Goal: Task Accomplishment & Management: Complete application form

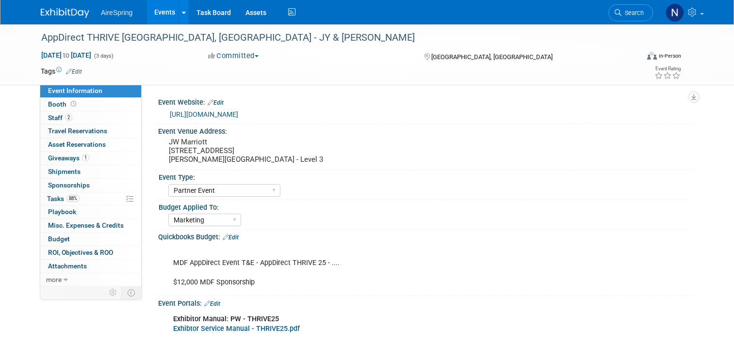
select select "Partner Event"
select select "Marketing"
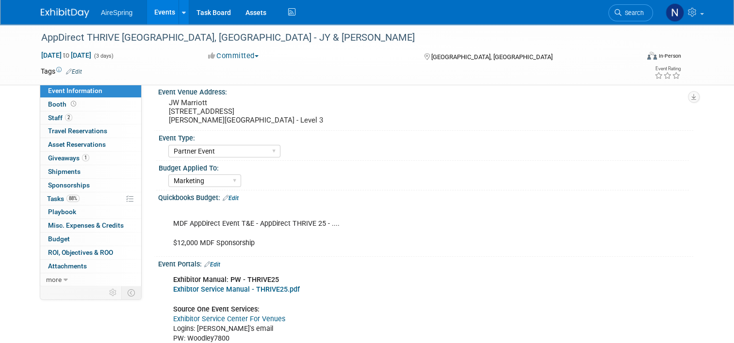
click at [157, 14] on link "Events" at bounding box center [164, 12] width 35 height 24
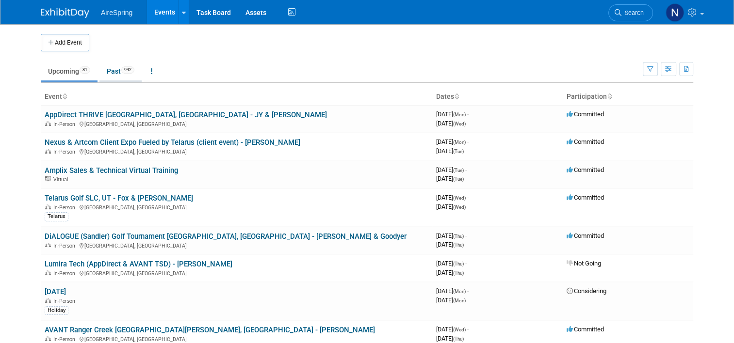
click at [121, 71] on span "942" at bounding box center [127, 69] width 13 height 7
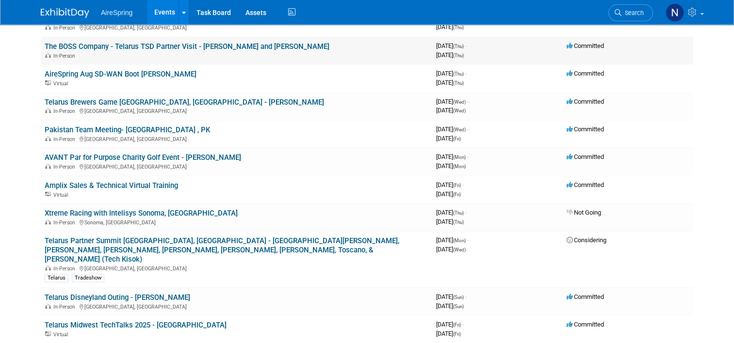
scroll to position [339, 0]
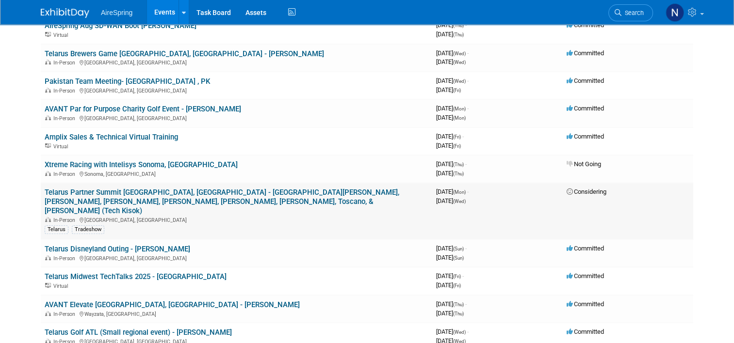
click at [188, 190] on link "Telarus Partner Summit [GEOGRAPHIC_DATA], [GEOGRAPHIC_DATA] - [GEOGRAPHIC_DATA]…" at bounding box center [222, 201] width 354 height 27
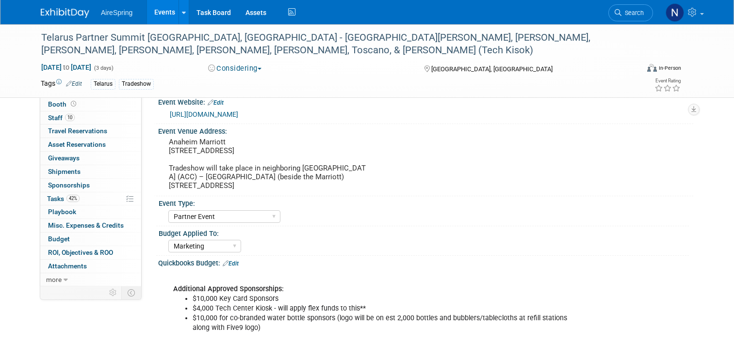
select select "Partner Event"
select select "Marketing"
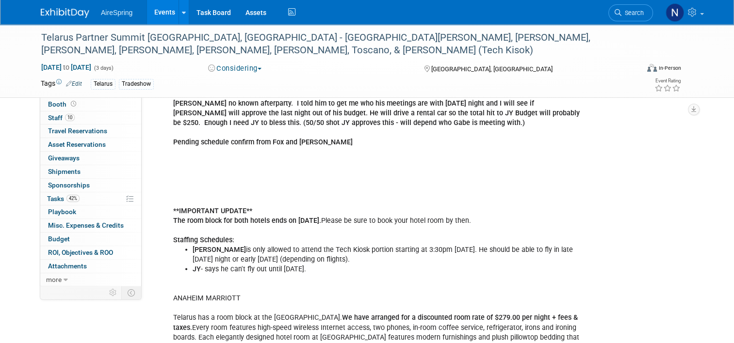
scroll to position [1697, 0]
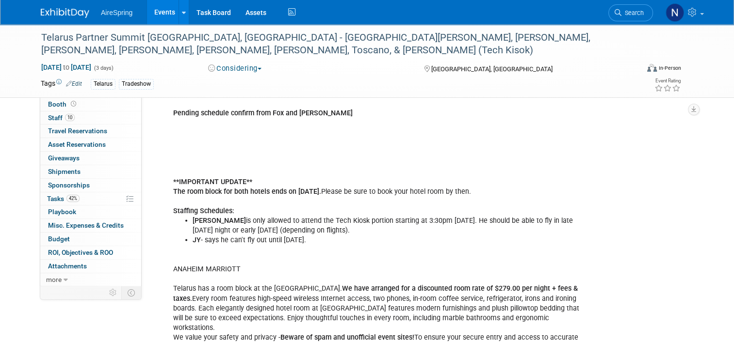
click at [169, 5] on link "Events" at bounding box center [164, 12] width 35 height 24
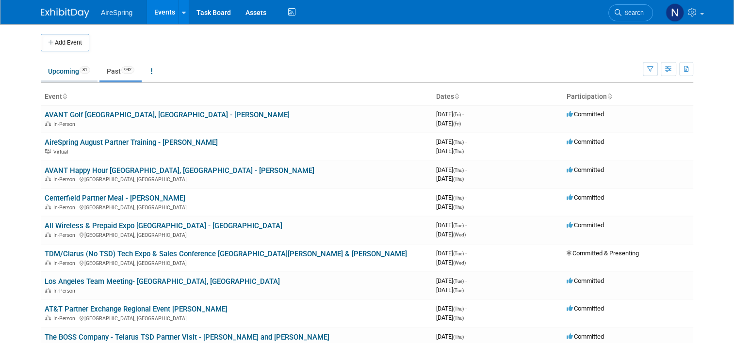
click at [52, 75] on link "Upcoming 81" at bounding box center [69, 71] width 57 height 18
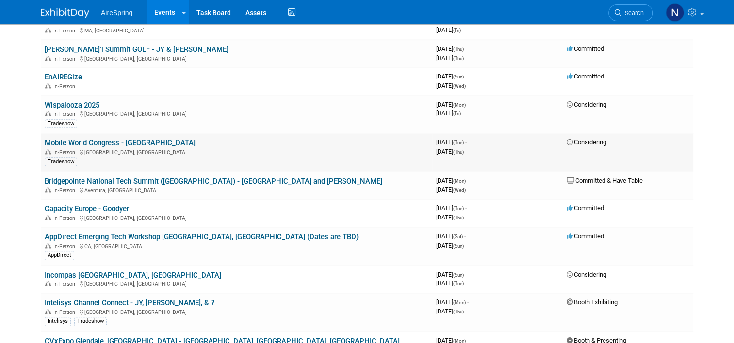
scroll to position [1212, 0]
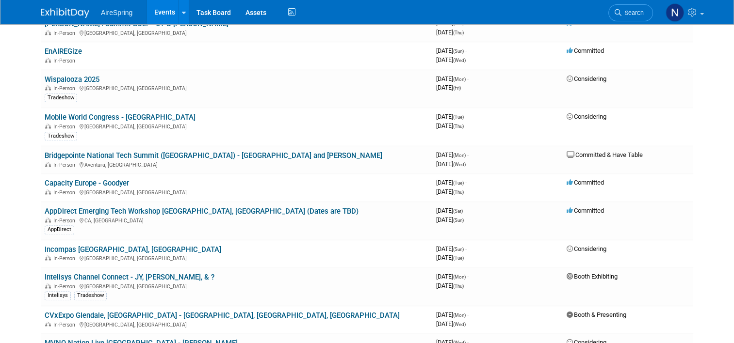
click at [120, 311] on link "CVxExpo Glendale, [GEOGRAPHIC_DATA] - [GEOGRAPHIC_DATA], [GEOGRAPHIC_DATA], [GE…" at bounding box center [222, 315] width 355 height 9
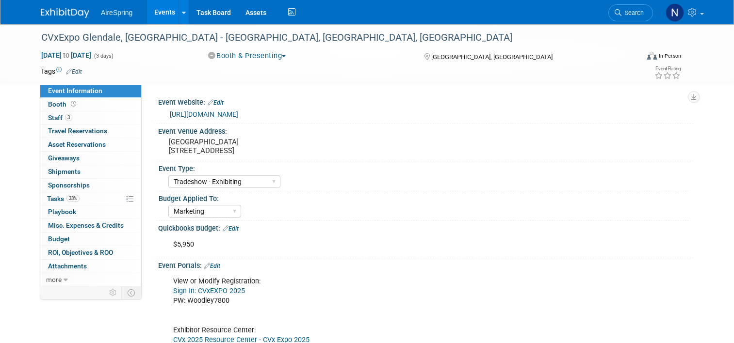
select select "Tradeshow - Exhibiting"
select select "Marketing"
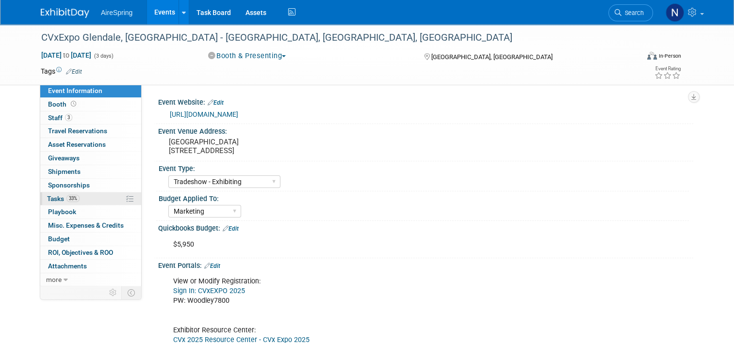
click at [47, 200] on span "Tasks 33%" at bounding box center [63, 199] width 32 height 8
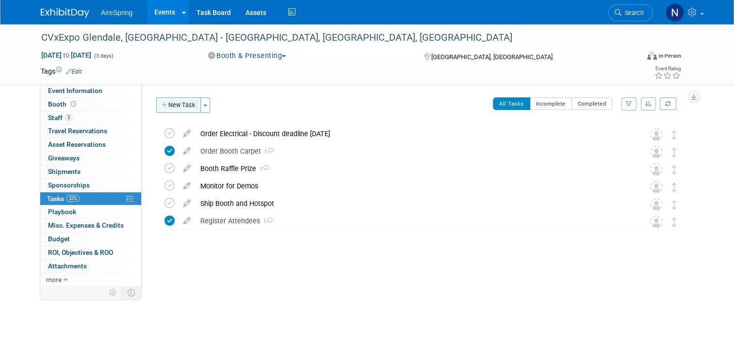
click at [165, 103] on button "New Task" at bounding box center [178, 105] width 45 height 16
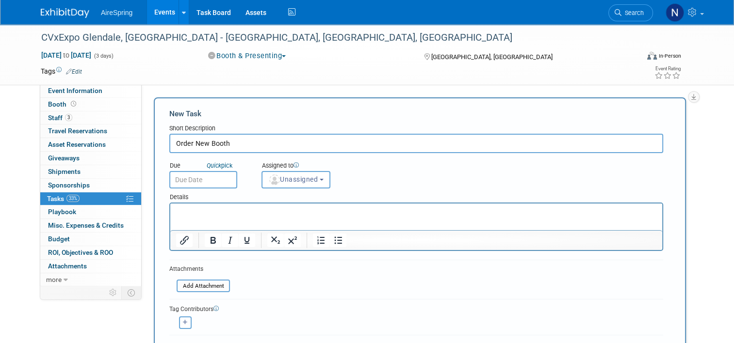
type input "Order New Booth"
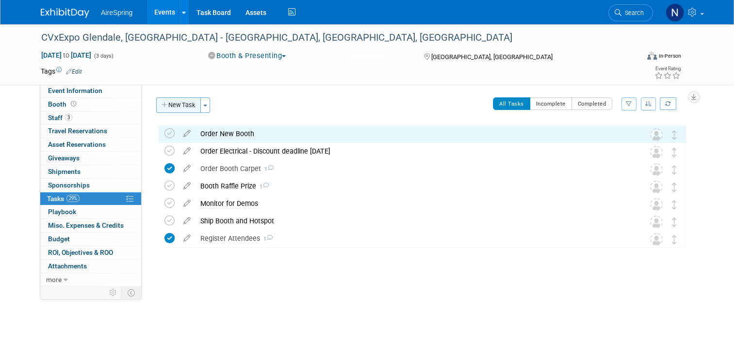
click at [177, 105] on button "New Task" at bounding box center [178, 105] width 45 height 16
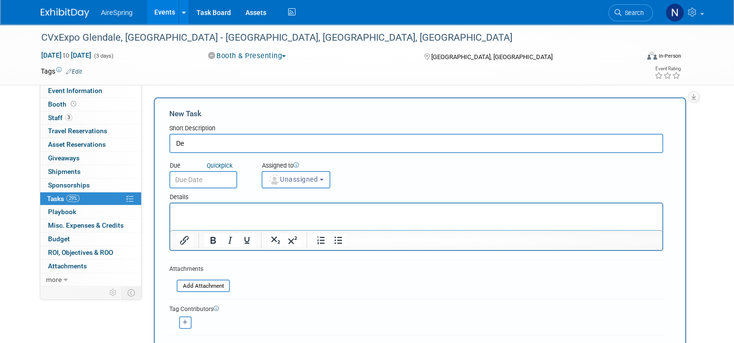
type input "D"
type input "Submit Design for Backwall"
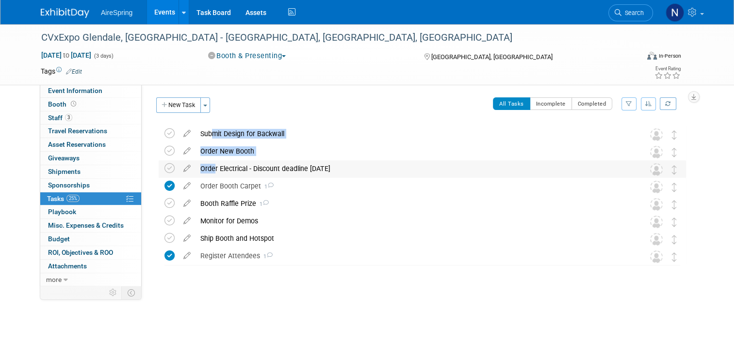
drag, startPoint x: 202, startPoint y: 136, endPoint x: 205, endPoint y: 161, distance: 25.9
click at [205, 161] on div "CVxExpo Glendale, AZ - Sigmon, Cahill, Welch Glendale, AZ Nov 3, 2025 to Nov 5,…" at bounding box center [420, 195] width 532 height 140
drag, startPoint x: 205, startPoint y: 161, endPoint x: 320, endPoint y: 135, distance: 117.9
click at [320, 135] on div "Submit Design for Backwall" at bounding box center [412, 134] width 435 height 16
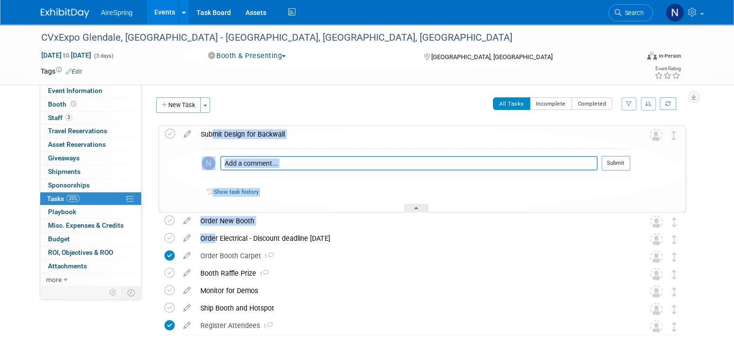
click at [320, 134] on div "Submit Design for Backwall" at bounding box center [413, 134] width 434 height 16
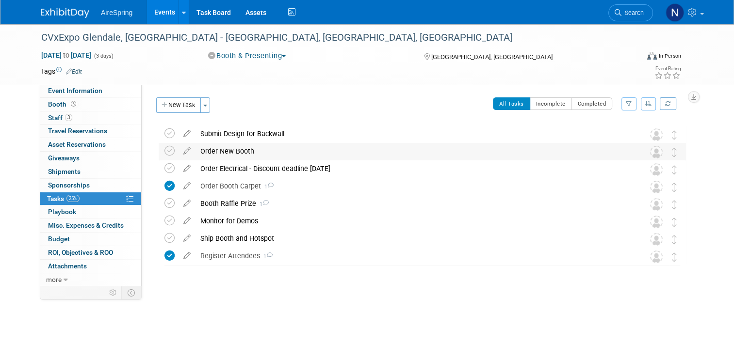
drag, startPoint x: 320, startPoint y: 132, endPoint x: 320, endPoint y: 157, distance: 24.2
click at [320, 157] on div "CVxExpo Glendale, AZ - Sigmon, Cahill, Welch Glendale, AZ Nov 3, 2025 to Nov 5,…" at bounding box center [420, 195] width 532 height 140
drag, startPoint x: 682, startPoint y: 138, endPoint x: 679, endPoint y: 155, distance: 17.7
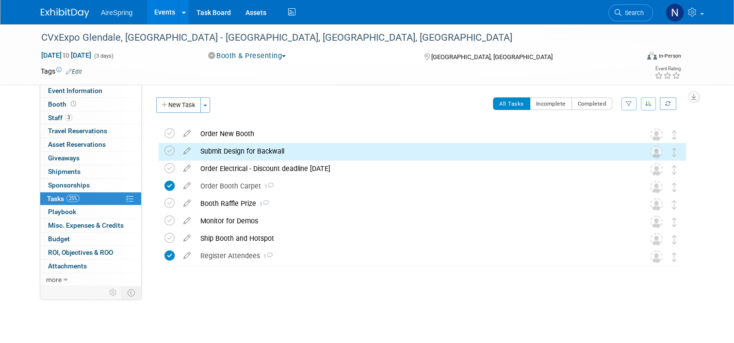
click at [591, 123] on div "CVxExpo Glendale, AZ - Sigmon, Cahill, Welch Glendale, AZ Nov 3, 2025 to Nov 5,…" at bounding box center [417, 214] width 537 height 182
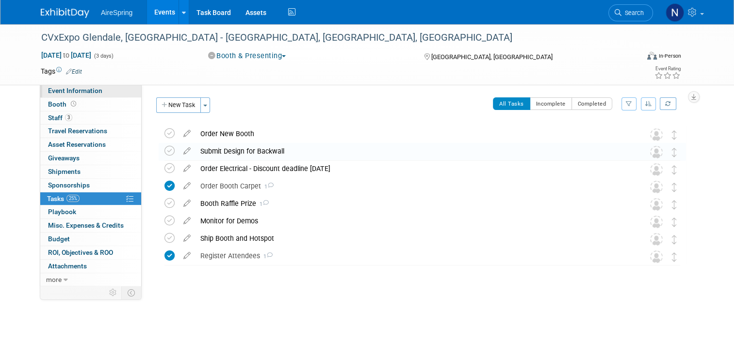
click at [76, 91] on span "Event Information" at bounding box center [75, 91] width 54 height 8
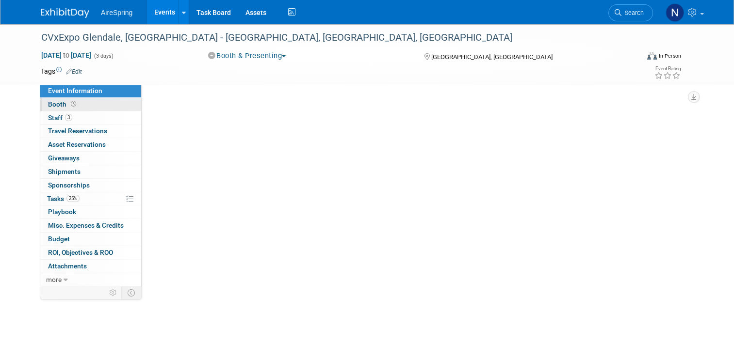
select select "Tradeshow - Exhibiting"
select select "Marketing"
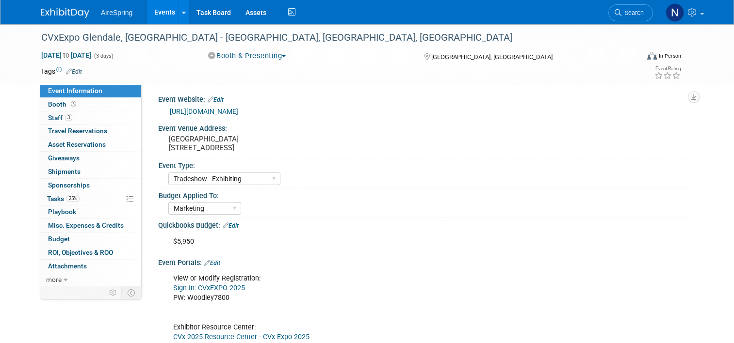
scroll to position [194, 0]
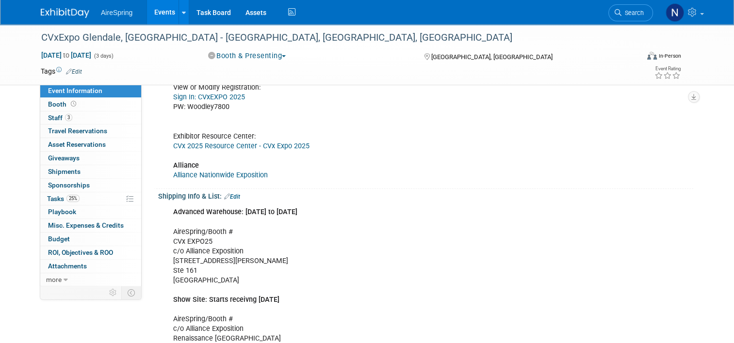
click at [257, 176] on link "Alliance Nationwide Exposition" at bounding box center [220, 175] width 95 height 8
click at [57, 195] on span "Tasks 25%" at bounding box center [63, 199] width 32 height 8
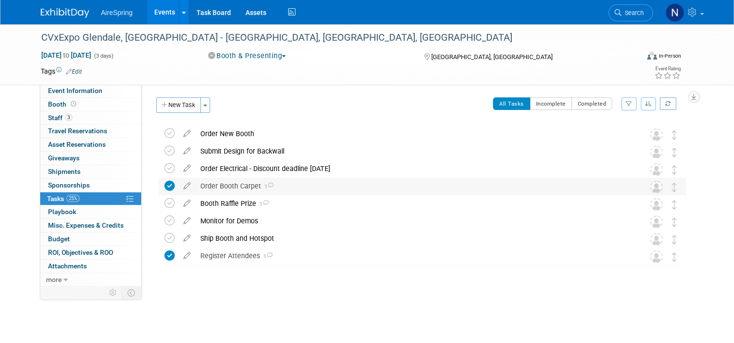
click at [287, 184] on div "Order Booth Carpet 1" at bounding box center [412, 186] width 435 height 16
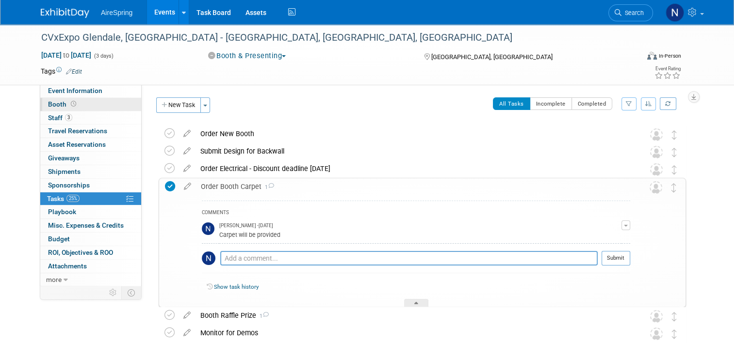
click at [71, 103] on link "Booth" at bounding box center [90, 104] width 101 height 13
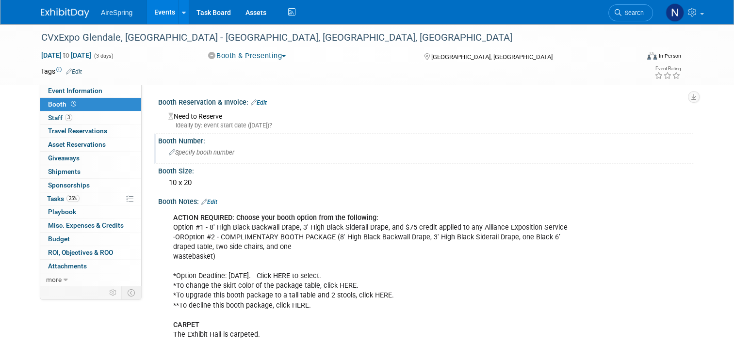
click at [182, 148] on div "Specify booth number" at bounding box center [425, 152] width 520 height 15
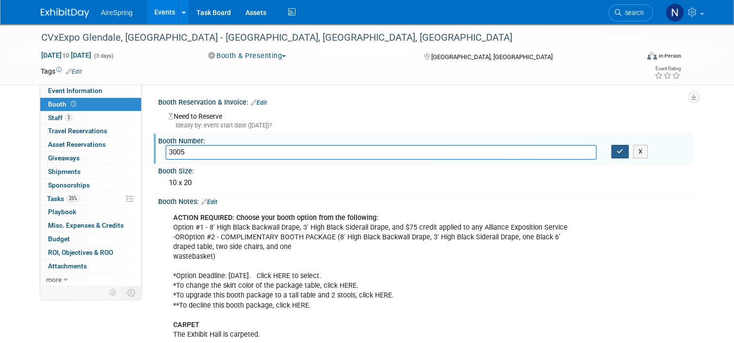
type input "3005"
click at [623, 151] on icon "button" at bounding box center [619, 151] width 7 height 6
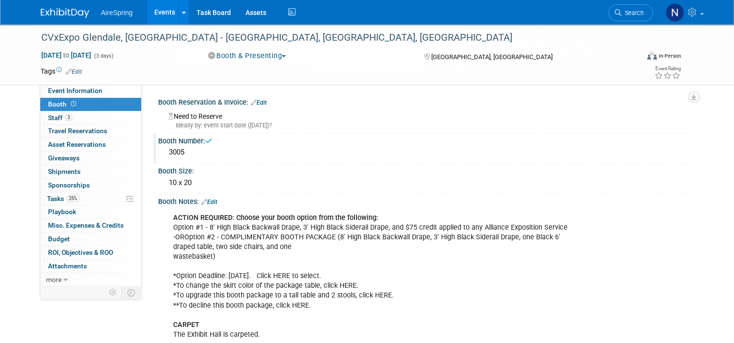
click at [70, 82] on div "CVxExpo Glendale, AZ - Sigmon, Cahill, Welch Nov 3, 2025 to Nov 5, 2025 (3 days…" at bounding box center [366, 54] width 667 height 61
click at [70, 87] on span "Event Information" at bounding box center [75, 91] width 54 height 8
select select "Tradeshow - Exhibiting"
select select "Marketing"
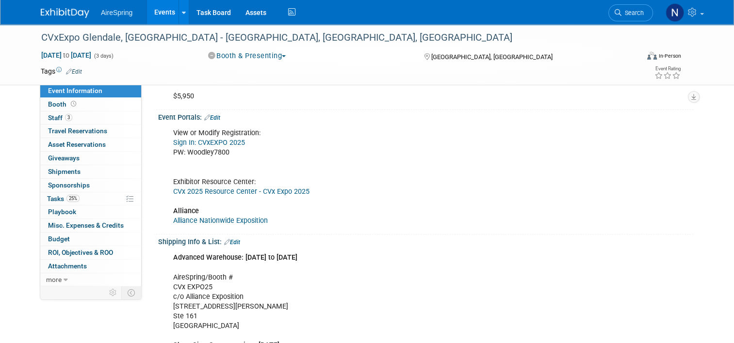
scroll to position [194, 0]
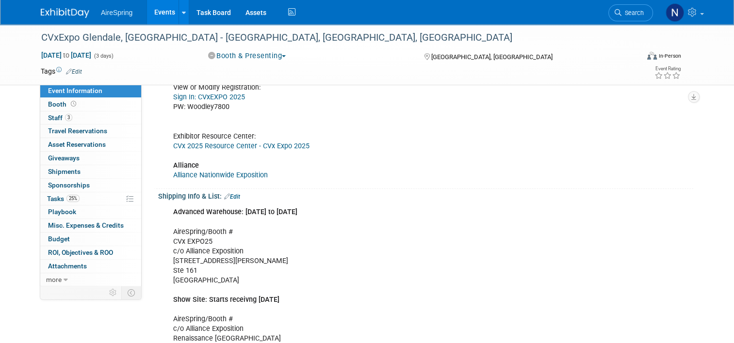
click at [221, 248] on div "Advanced Warehouse: Oct 3rd to Oct 27th AireSpring/Booth # CVx EXPO25 c/o Allia…" at bounding box center [377, 290] width 423 height 175
click at [224, 231] on div "Advanced Warehouse: Oct 3rd to Oct 27th AireSpring/Booth # CVx EXPO25 c/o Allia…" at bounding box center [377, 290] width 423 height 175
click at [231, 198] on link "Edit" at bounding box center [232, 196] width 16 height 7
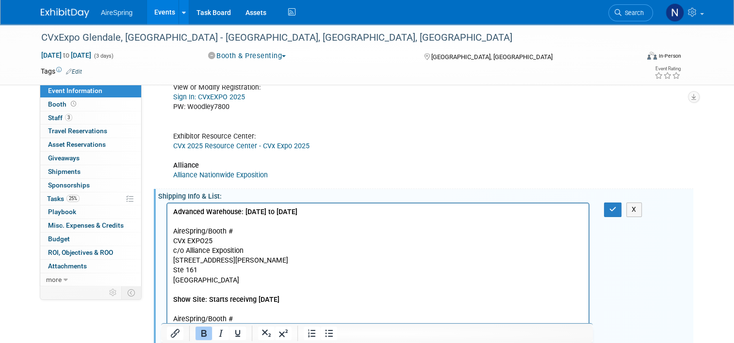
scroll to position [0, 0]
click at [248, 224] on p "Advanced Warehouse: Oct 3rd to Oct 27th AireSpring/Booth # CVx EXPO25 c/o Allia…" at bounding box center [378, 290] width 410 height 165
click at [244, 229] on p "Advanced Warehouse: Oct 3rd to Oct 27th AireSpring/Booth # CVx EXPO25 c/o Allia…" at bounding box center [378, 290] width 410 height 165
click at [621, 206] on button "button" at bounding box center [613, 210] width 18 height 14
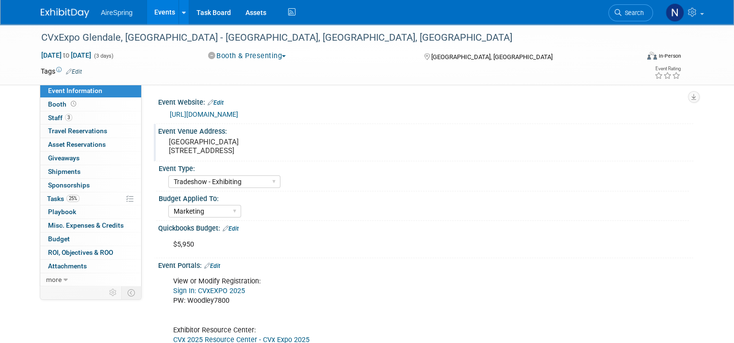
click at [209, 159] on div "Event Venue Address: Marriot Renaissance Hotel 9495 W Entertainment Blvd, Glend…" at bounding box center [423, 142] width 539 height 37
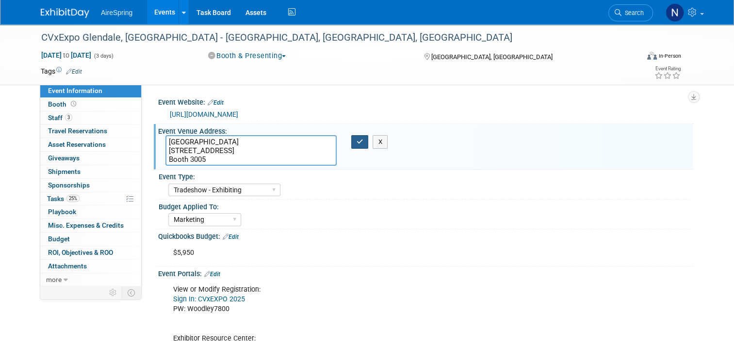
type textarea "Marriot Renaissance Hotel 9495 W Entertainment Blvd, Glendale, AZ 85305 Booth 3…"
click at [365, 145] on button "button" at bounding box center [359, 142] width 17 height 14
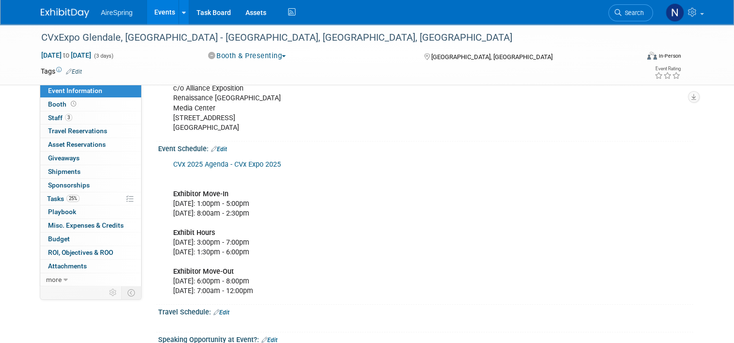
scroll to position [485, 0]
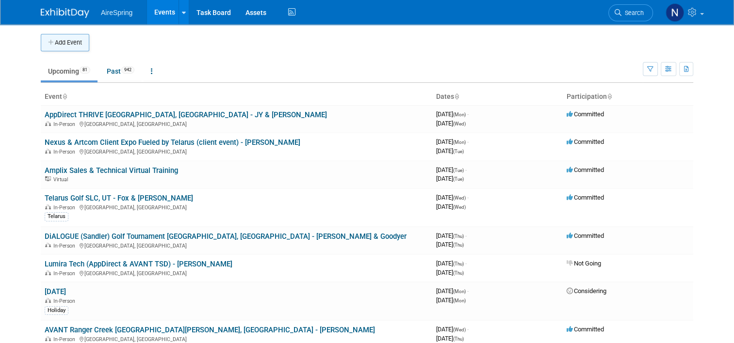
click at [77, 36] on button "Add Event" at bounding box center [65, 42] width 48 height 17
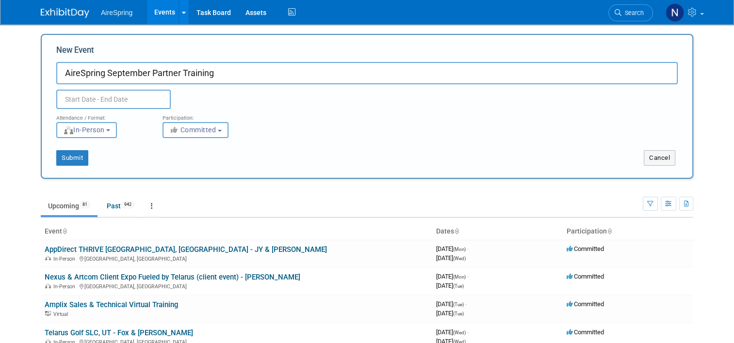
type input "AireSpring September Partner Training"
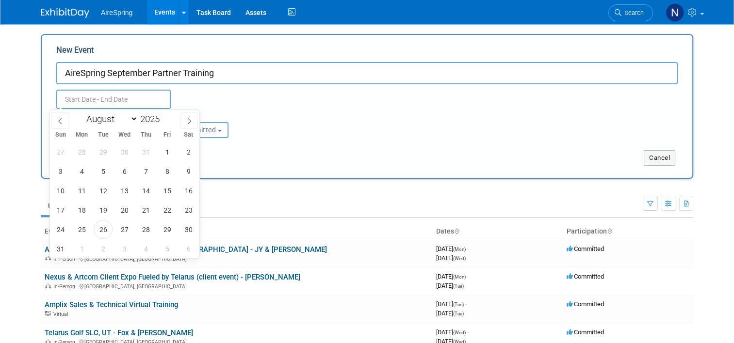
click at [137, 106] on input "text" at bounding box center [113, 99] width 114 height 19
click at [186, 121] on icon at bounding box center [189, 121] width 7 height 7
select select "8"
click at [144, 210] on span "25" at bounding box center [145, 210] width 19 height 19
click at [143, 210] on span "25" at bounding box center [145, 210] width 19 height 19
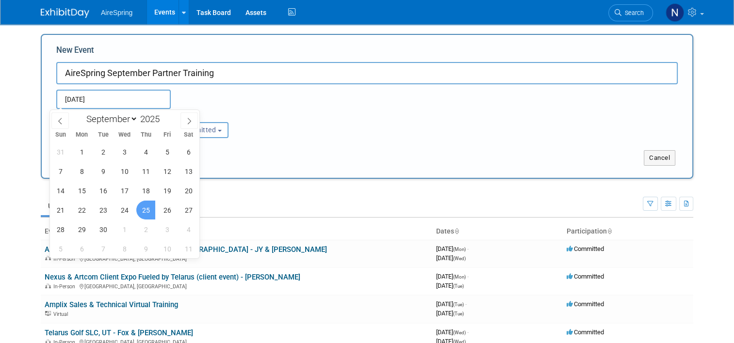
type input "Sep 25, 2025 to Sep 25, 2025"
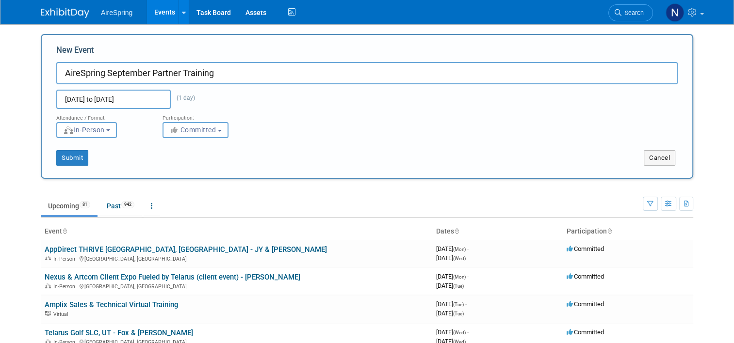
click at [107, 143] on div "Submit Cancel" at bounding box center [367, 152] width 636 height 28
click at [107, 131] on b "button" at bounding box center [108, 130] width 4 height 2
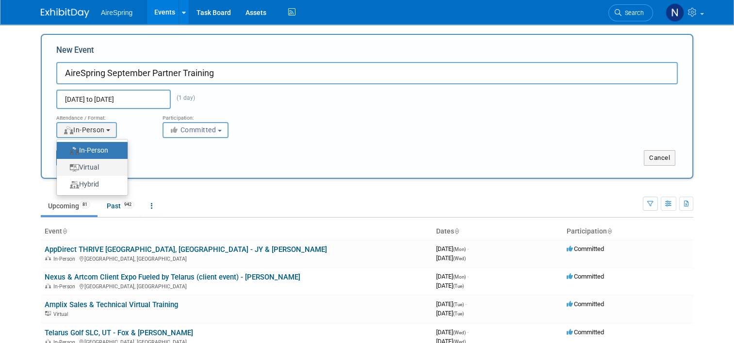
click at [104, 163] on label "Virtual" at bounding box center [90, 167] width 56 height 13
click at [65, 164] on input "Virtual" at bounding box center [62, 167] width 6 height 6
select select "2"
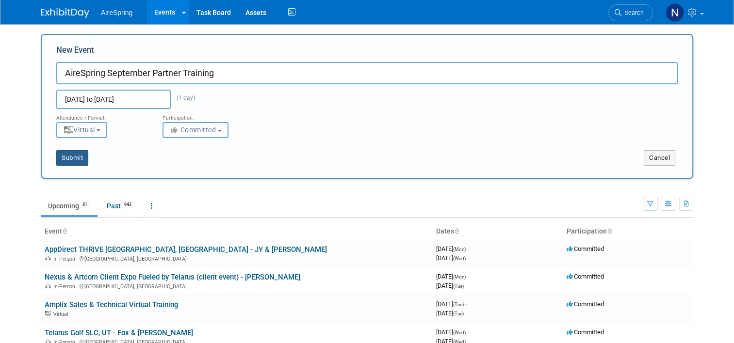
click at [77, 155] on button "Submit" at bounding box center [72, 158] width 32 height 16
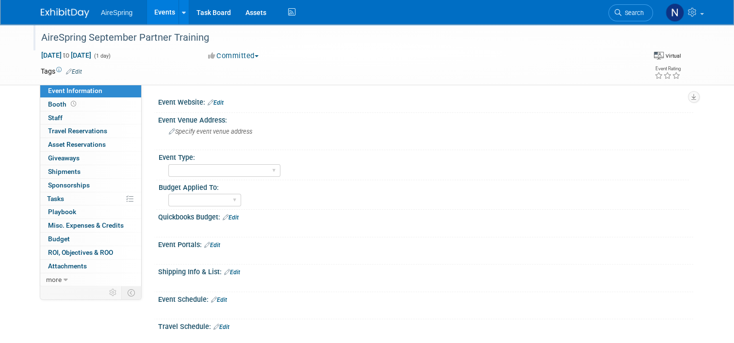
click at [243, 31] on div "AireSpring September Partner Training" at bounding box center [332, 37] width 589 height 17
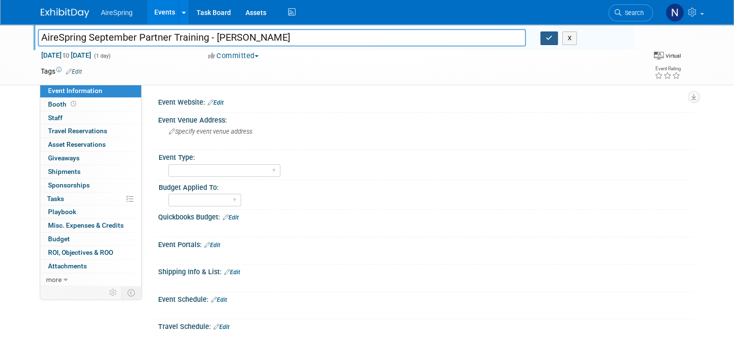
type input "AireSpring September Partner Training - [PERSON_NAME]"
click at [552, 37] on icon "button" at bounding box center [548, 38] width 7 height 6
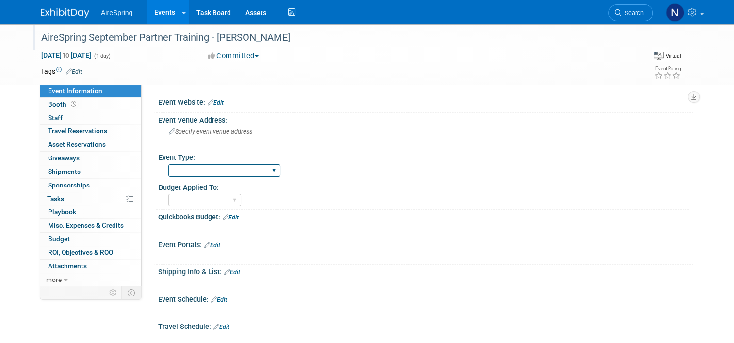
click at [185, 175] on select "AireSpring Event AireSpring Internal Partner Event Training Tradeshow - Exhibit…" at bounding box center [224, 170] width 112 height 13
select select "AireSpring Event"
click at [168, 164] on select "AireSpring Event AireSpring Internal Partner Event Training Tradeshow - Exhibit…" at bounding box center [224, 170] width 112 height 13
click at [152, 14] on link "Events" at bounding box center [164, 12] width 35 height 24
